Goal: Information Seeking & Learning: Learn about a topic

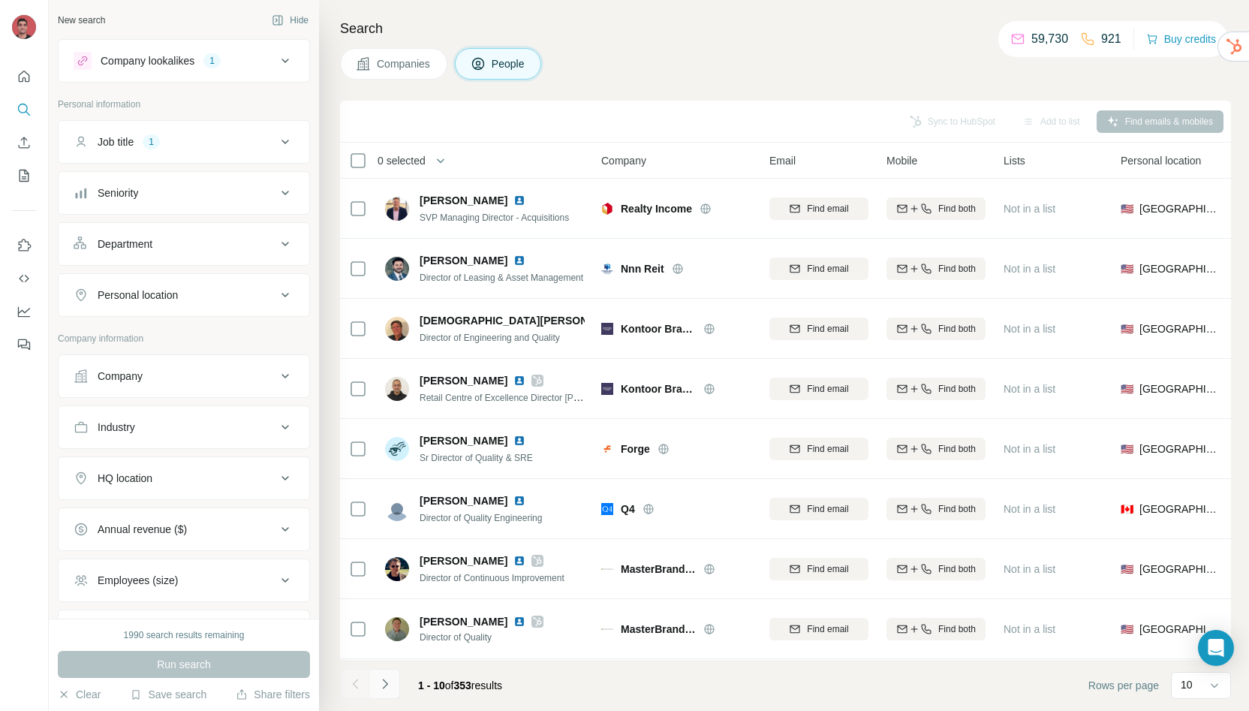
click at [395, 685] on button "Navigate to next page" at bounding box center [385, 684] width 30 height 30
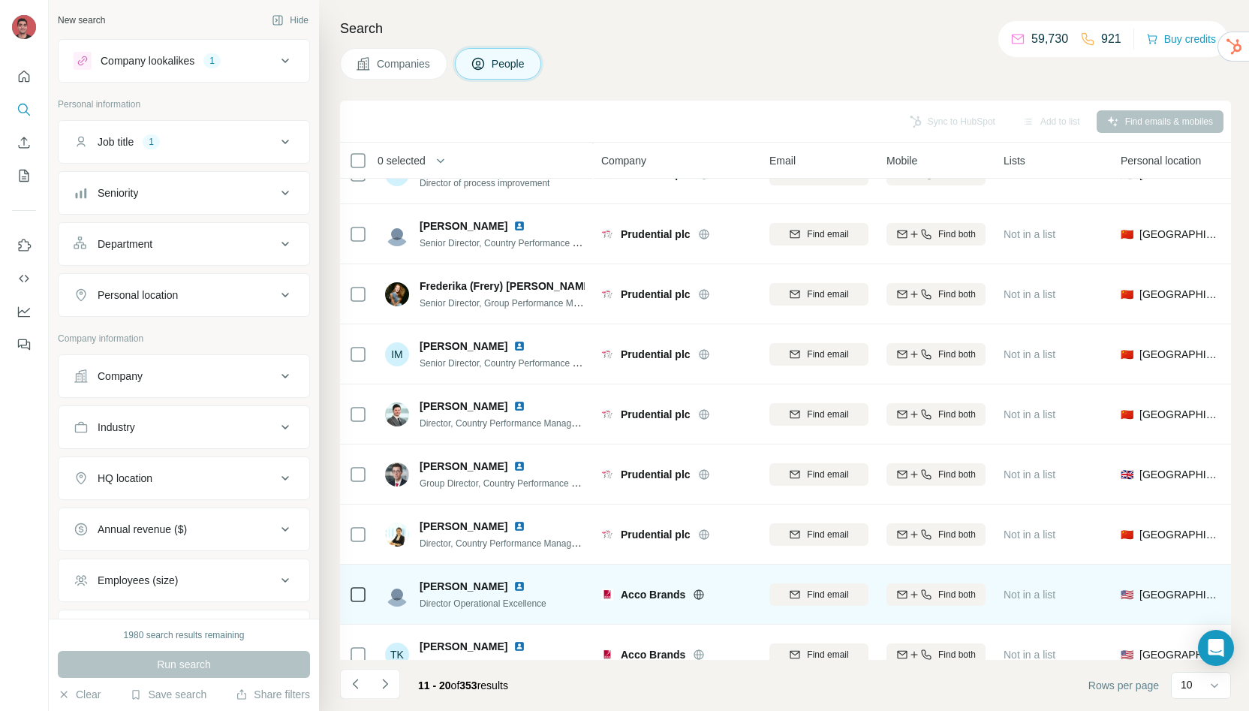
scroll to position [128, 0]
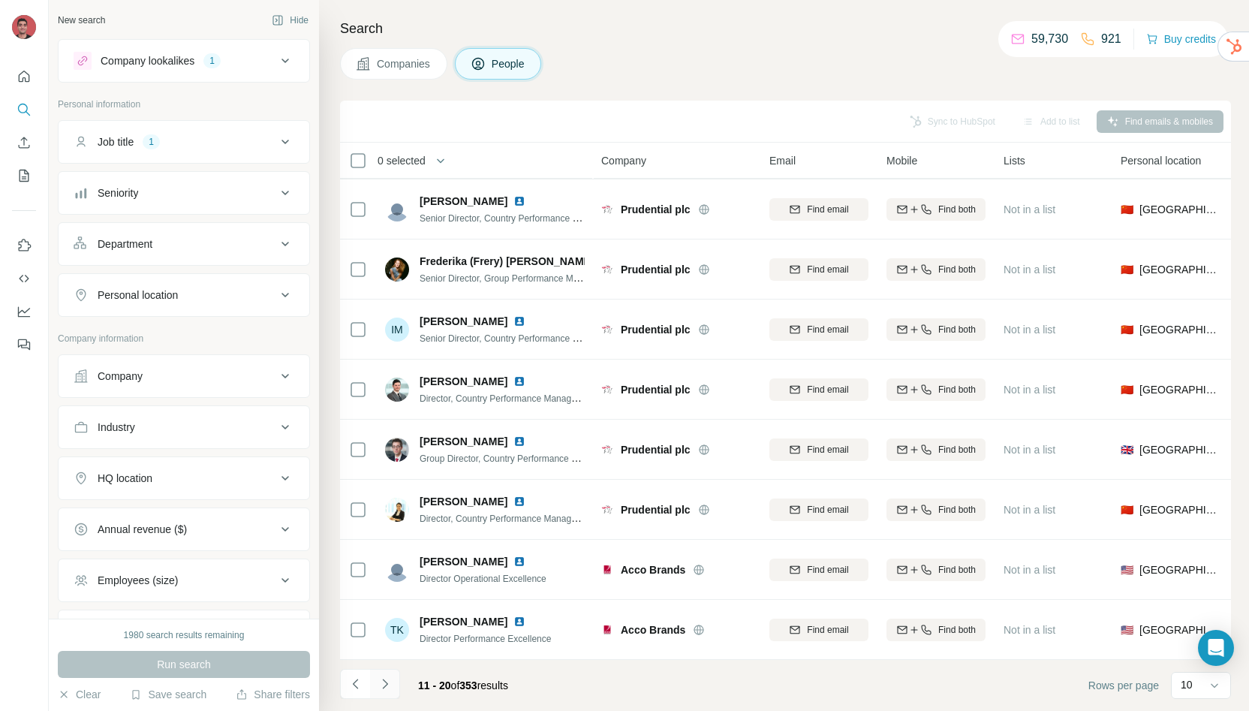
click at [393, 681] on button "Navigate to next page" at bounding box center [385, 684] width 30 height 30
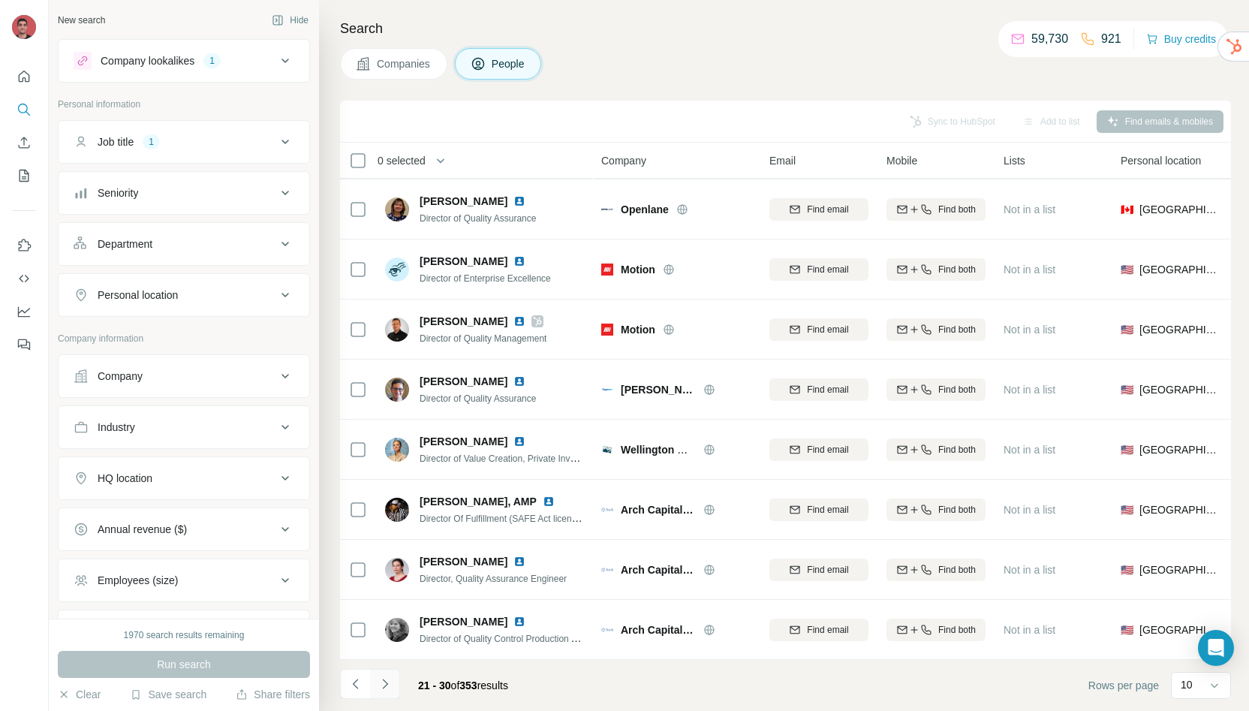
click at [385, 683] on icon "Navigate to next page" at bounding box center [385, 683] width 15 height 15
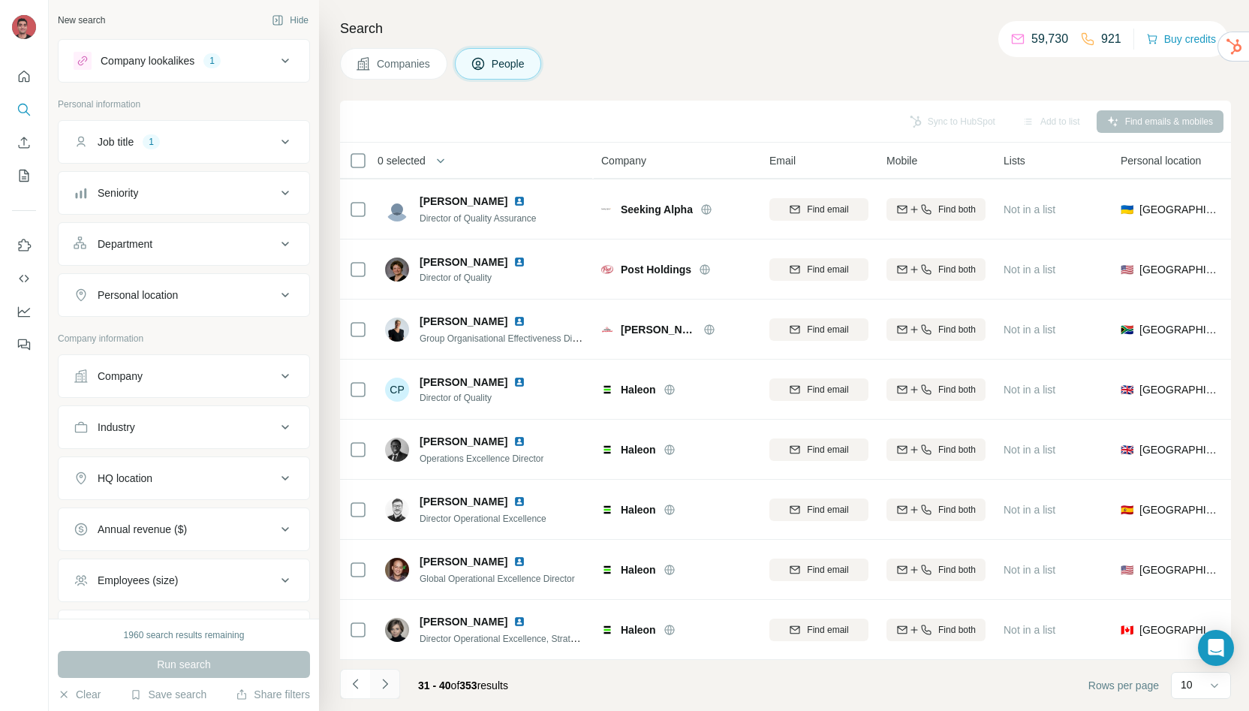
click at [388, 682] on icon "Navigate to next page" at bounding box center [385, 683] width 15 height 15
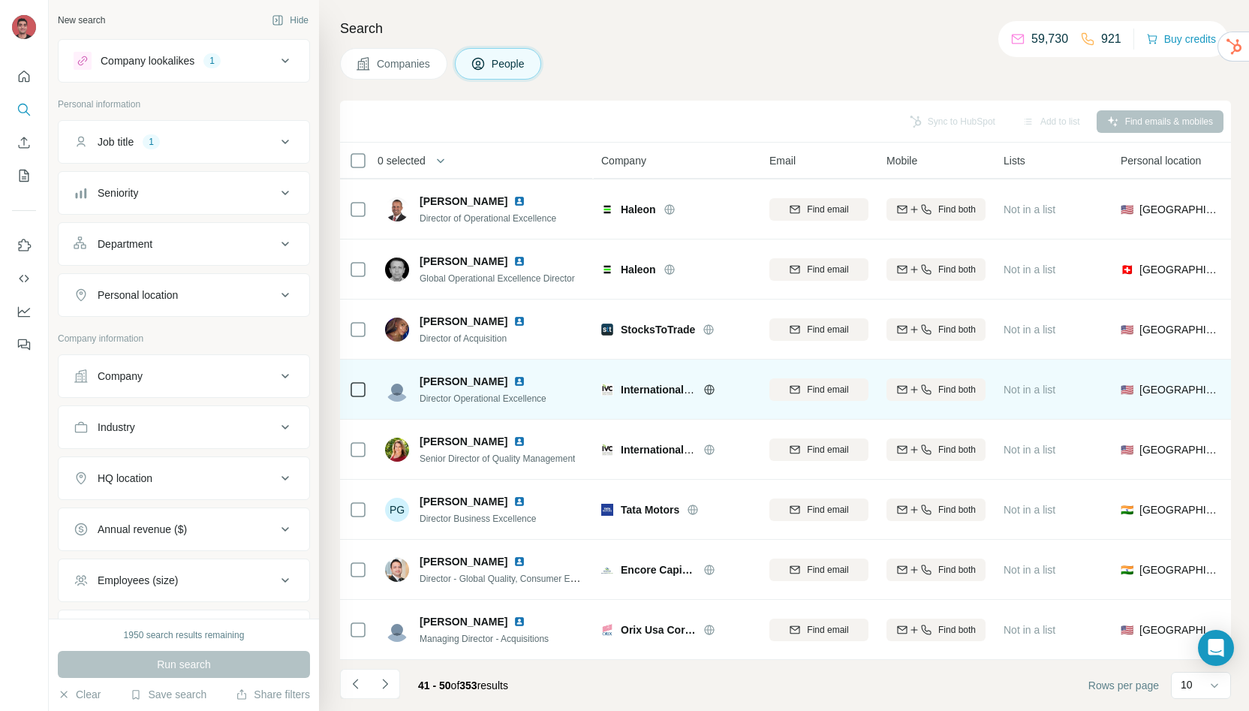
click at [514, 375] on img at bounding box center [520, 381] width 12 height 12
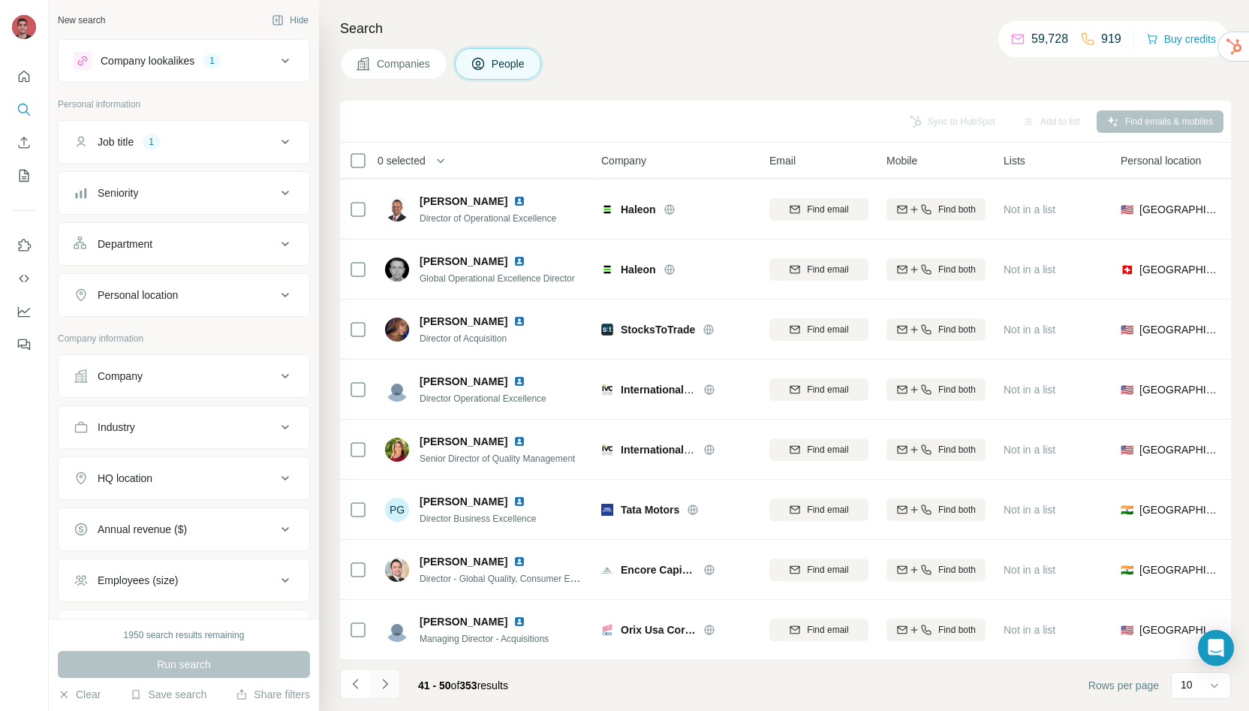
click at [378, 681] on icon "Navigate to next page" at bounding box center [385, 683] width 15 height 15
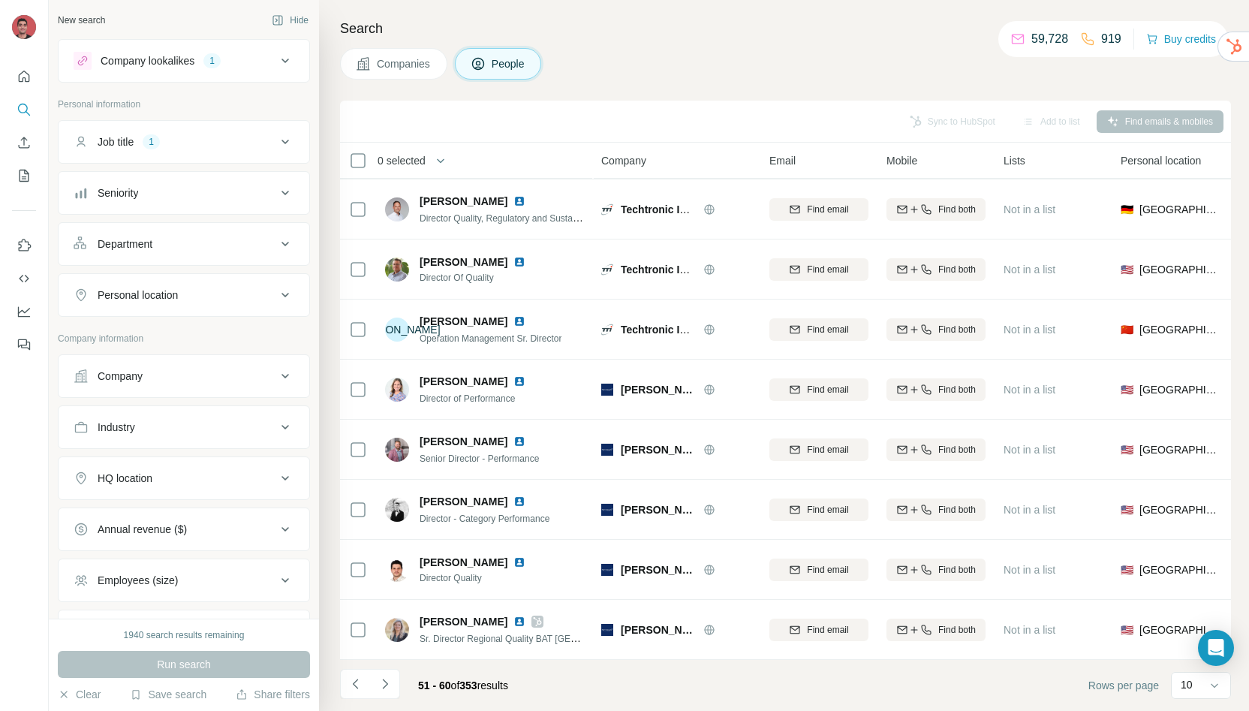
click at [658, 71] on div "Companies People" at bounding box center [785, 64] width 891 height 32
drag, startPoint x: 336, startPoint y: 24, endPoint x: 502, endPoint y: 47, distance: 167.4
click at [494, 44] on div "Search Companies People Sync to HubSpot Add to list Find emails & mobiles 0 sel…" at bounding box center [784, 355] width 930 height 711
click at [711, 50] on div "Companies People" at bounding box center [785, 64] width 891 height 32
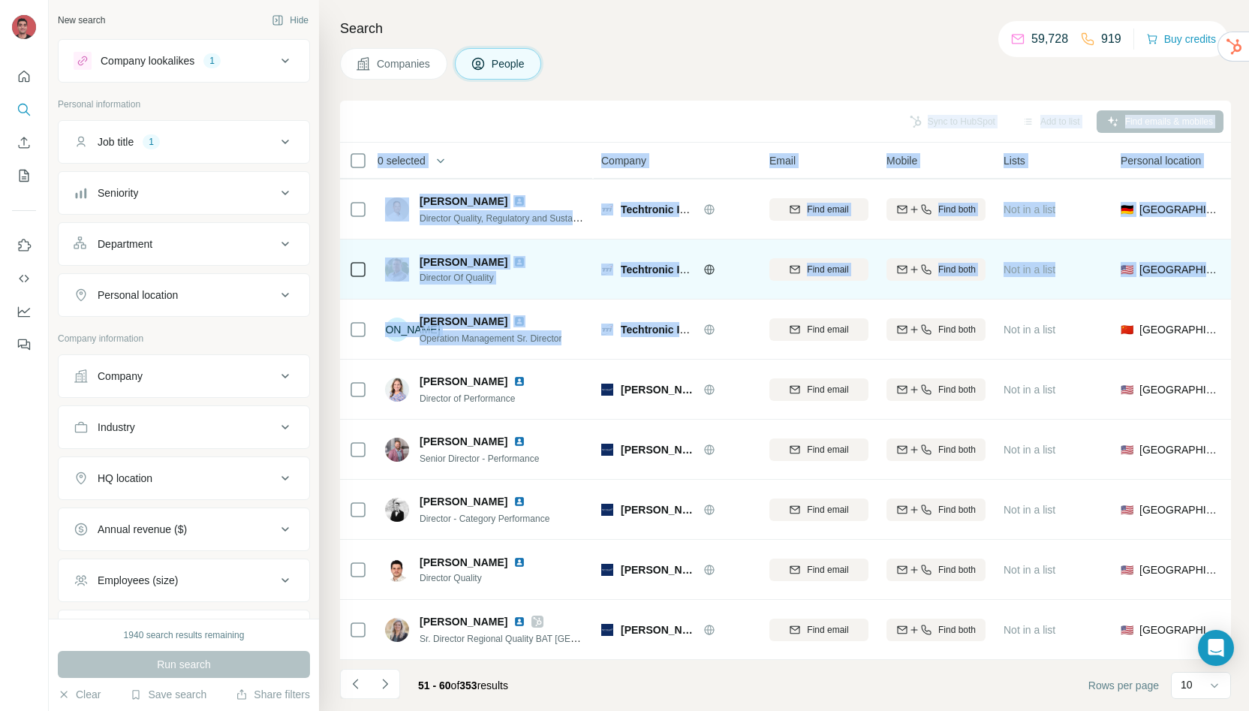
drag, startPoint x: 642, startPoint y: 63, endPoint x: 713, endPoint y: 253, distance: 202.9
click at [748, 336] on div "Search Companies People Sync to HubSpot Add to list Find emails & mobiles 0 sel…" at bounding box center [784, 355] width 930 height 711
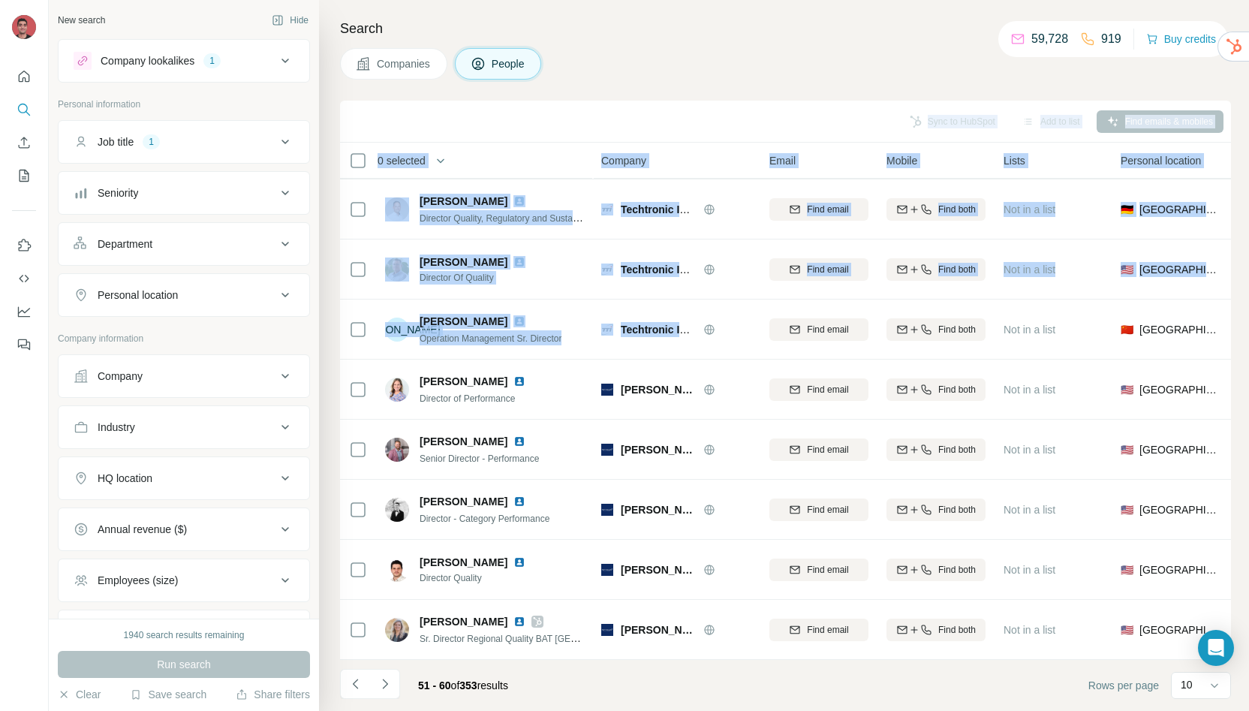
click at [669, 79] on div "Companies People" at bounding box center [785, 64] width 891 height 32
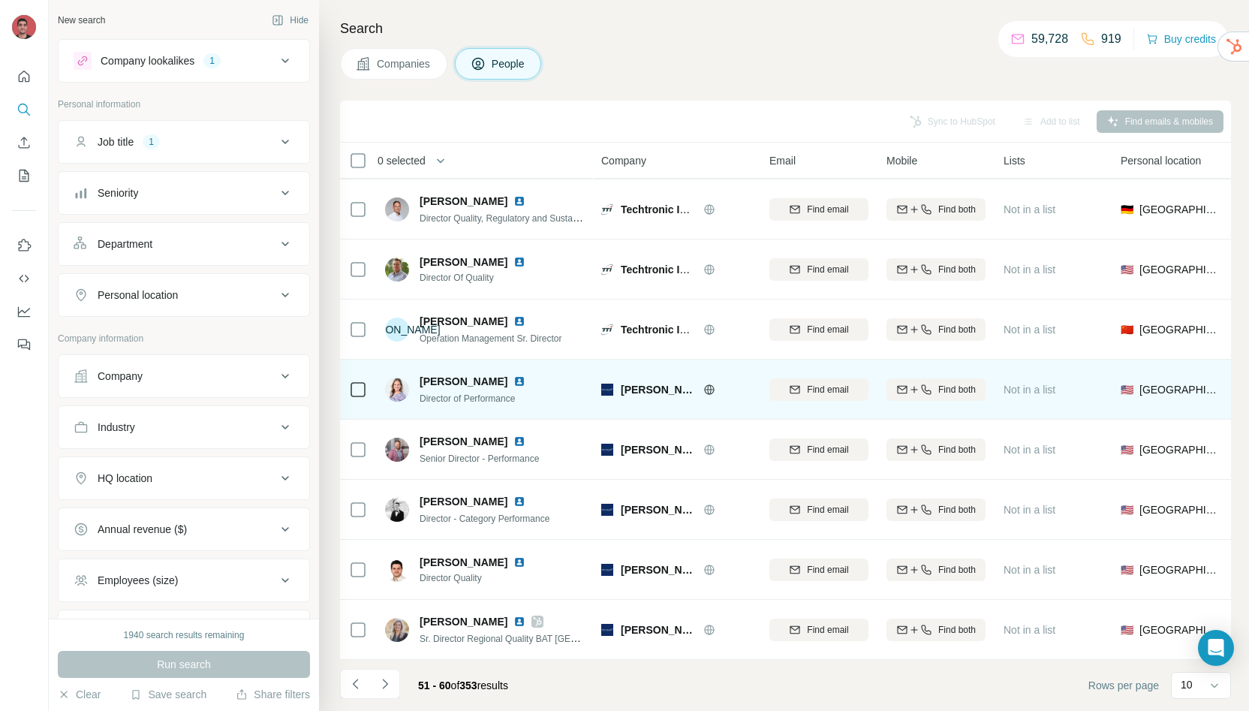
click at [514, 375] on img at bounding box center [520, 381] width 12 height 12
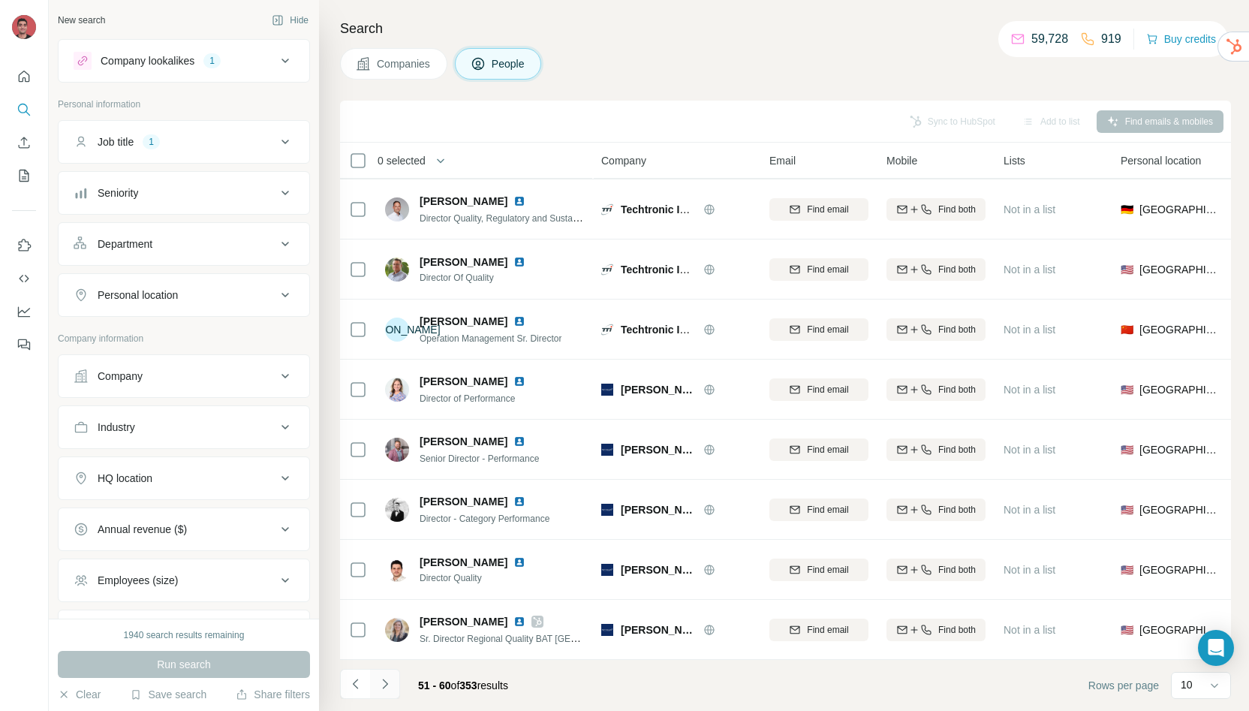
click at [379, 692] on button "Navigate to next page" at bounding box center [385, 684] width 30 height 30
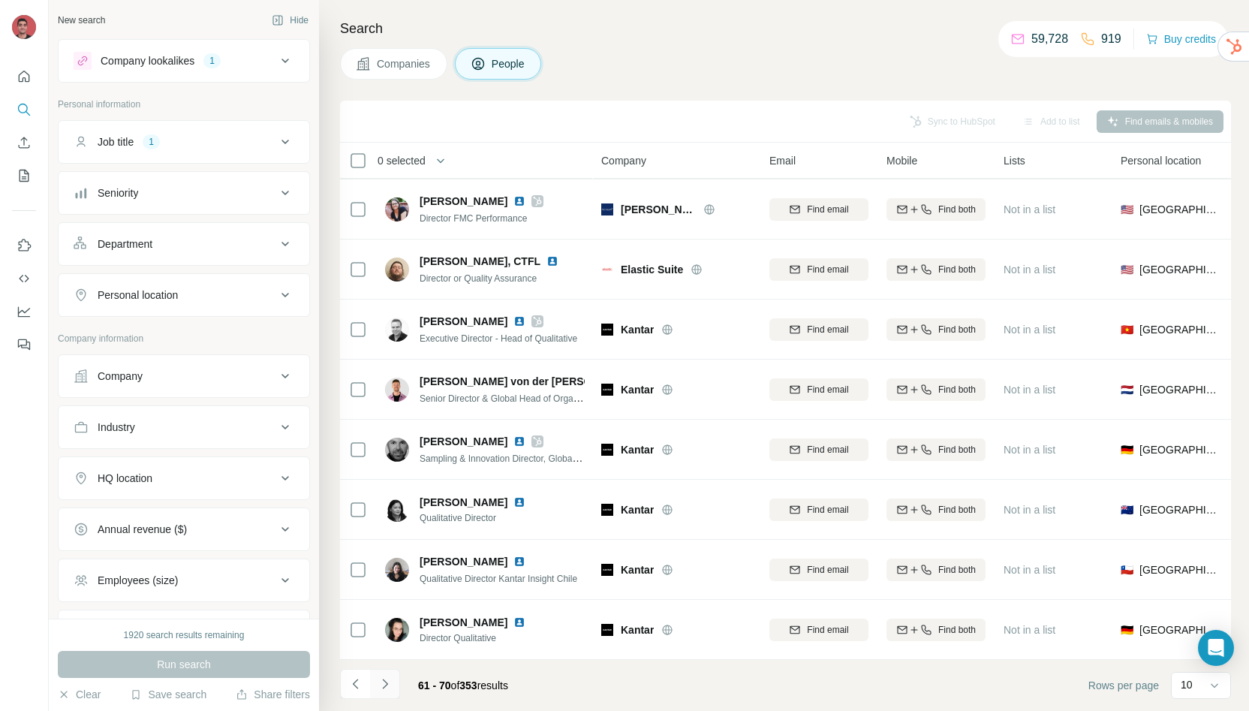
click at [393, 681] on button "Navigate to next page" at bounding box center [385, 684] width 30 height 30
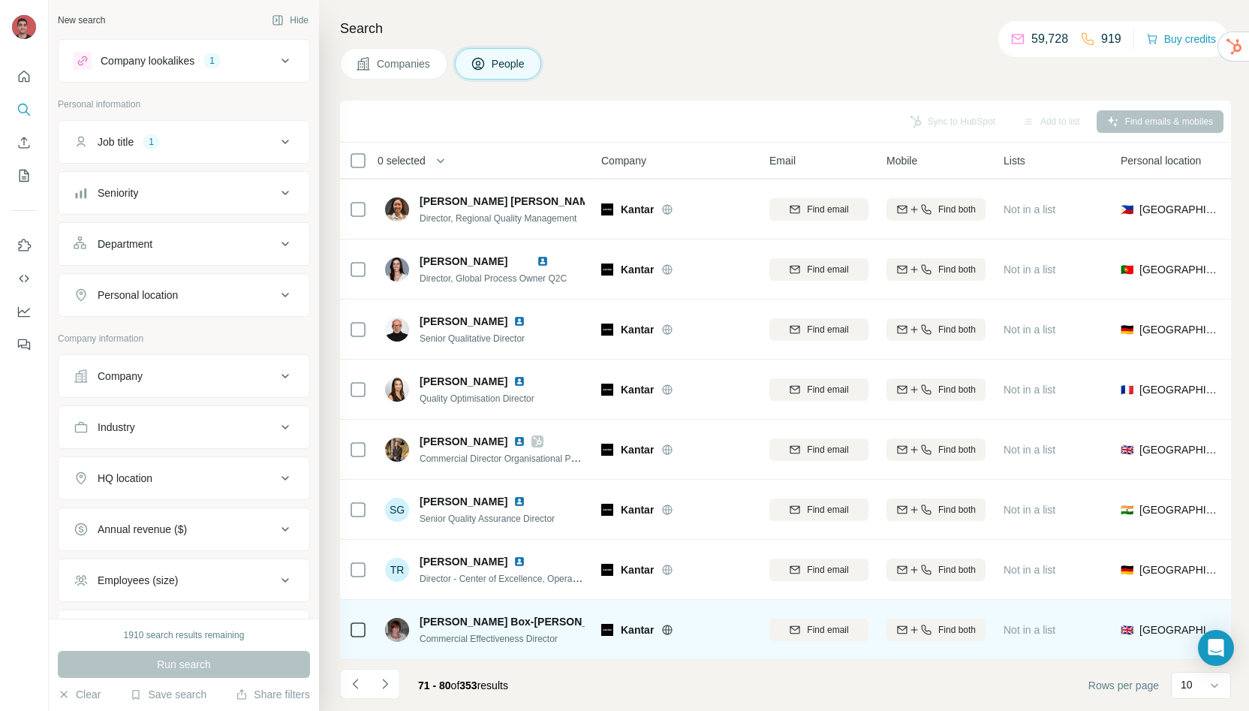
click at [628, 616] on img at bounding box center [634, 622] width 12 height 12
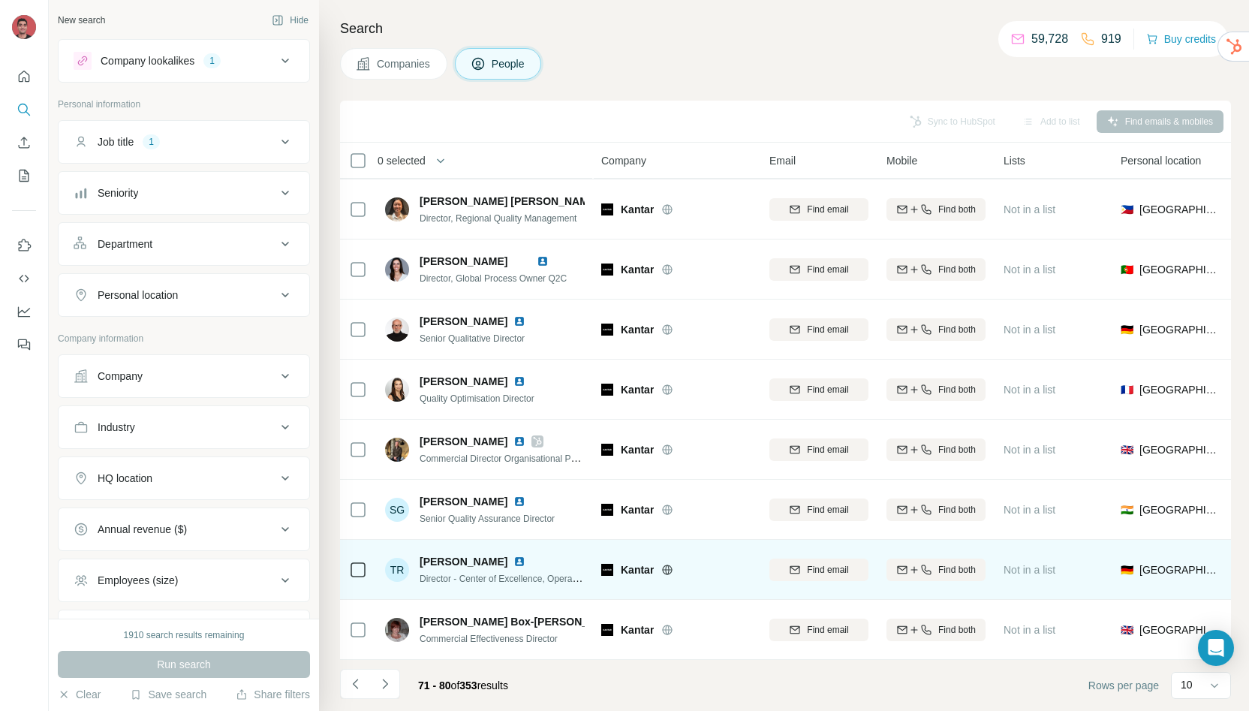
click at [526, 556] on img at bounding box center [520, 562] width 12 height 12
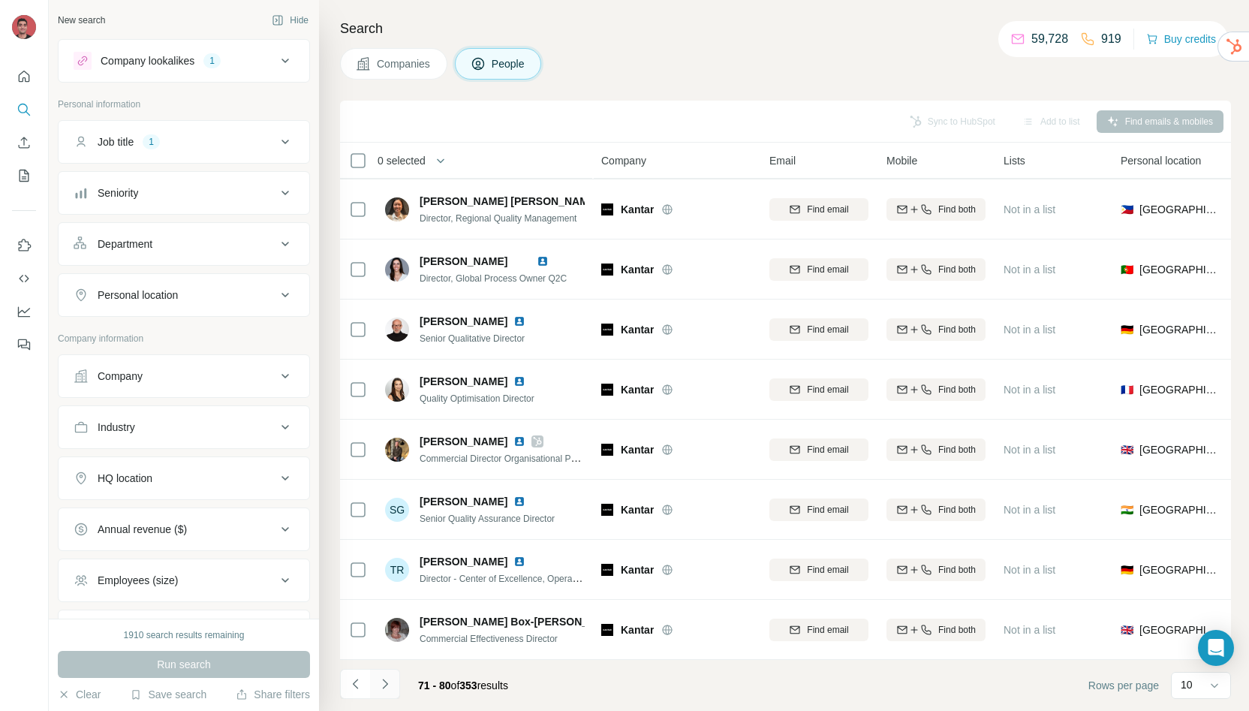
click at [395, 686] on button "Navigate to next page" at bounding box center [385, 684] width 30 height 30
